Goal: Task Accomplishment & Management: Complete application form

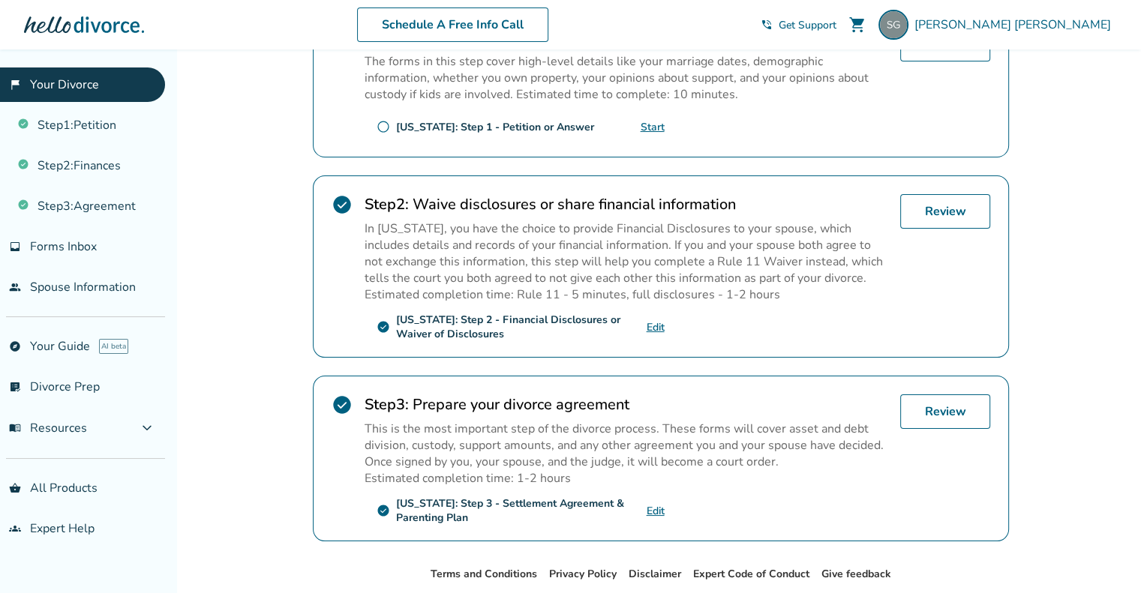
scroll to position [402, 0]
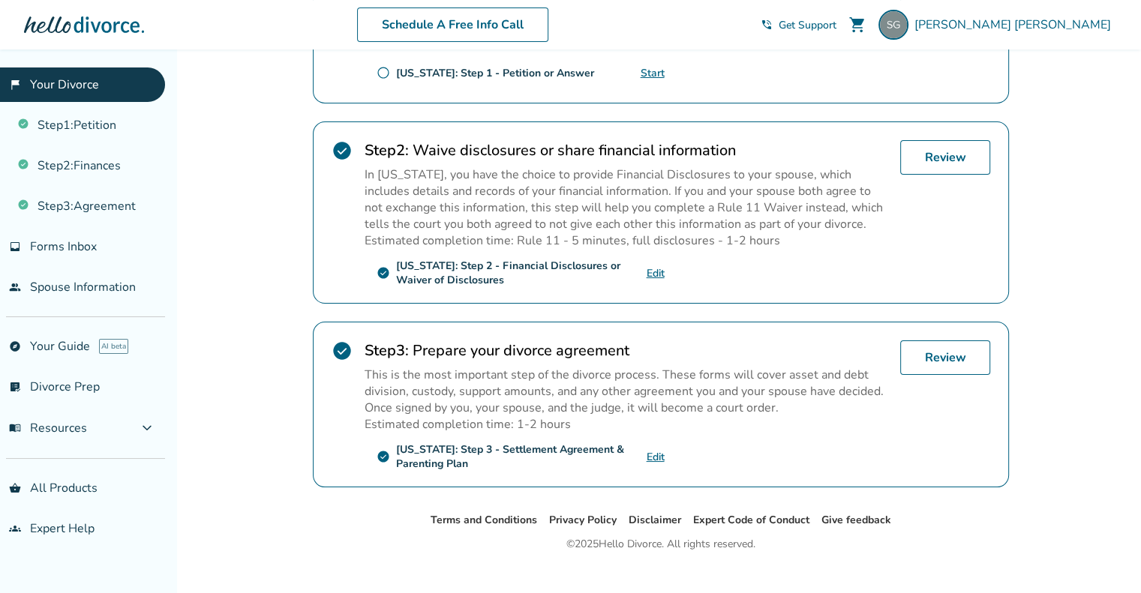
click at [652, 453] on link "Edit" at bounding box center [655, 457] width 18 height 14
click at [930, 358] on link "Review" at bounding box center [945, 357] width 90 height 34
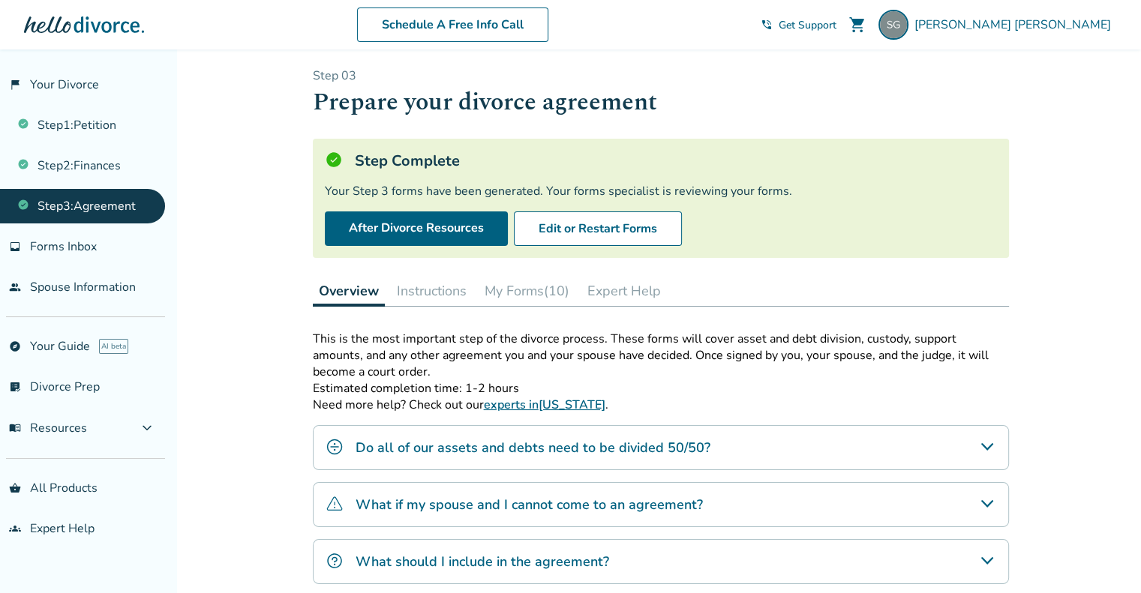
scroll to position [4, 0]
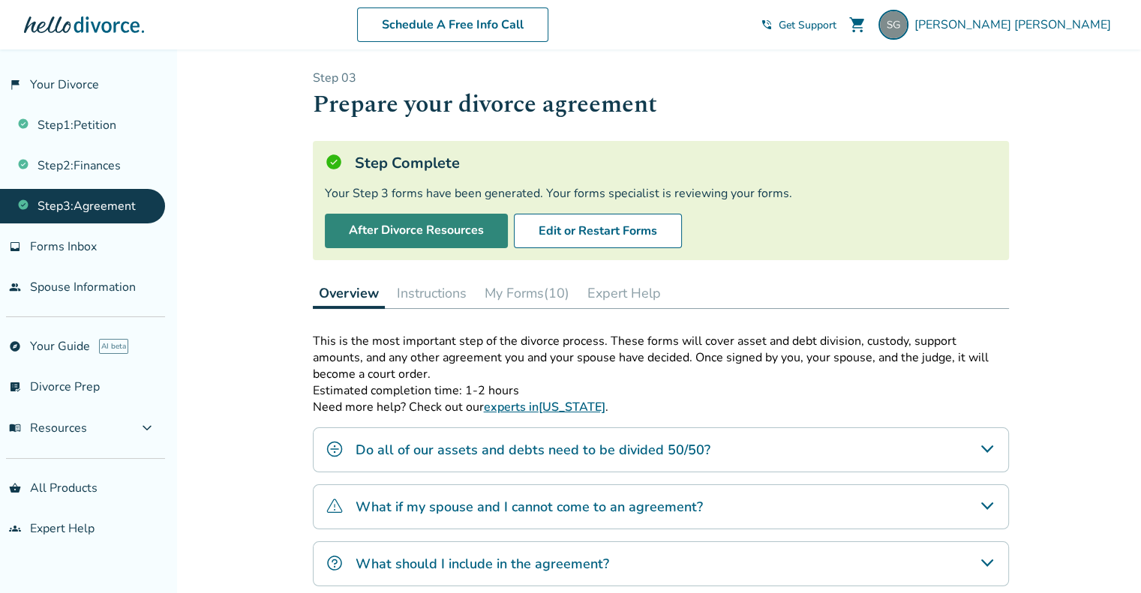
click at [461, 224] on link "After Divorce Resources" at bounding box center [416, 231] width 183 height 34
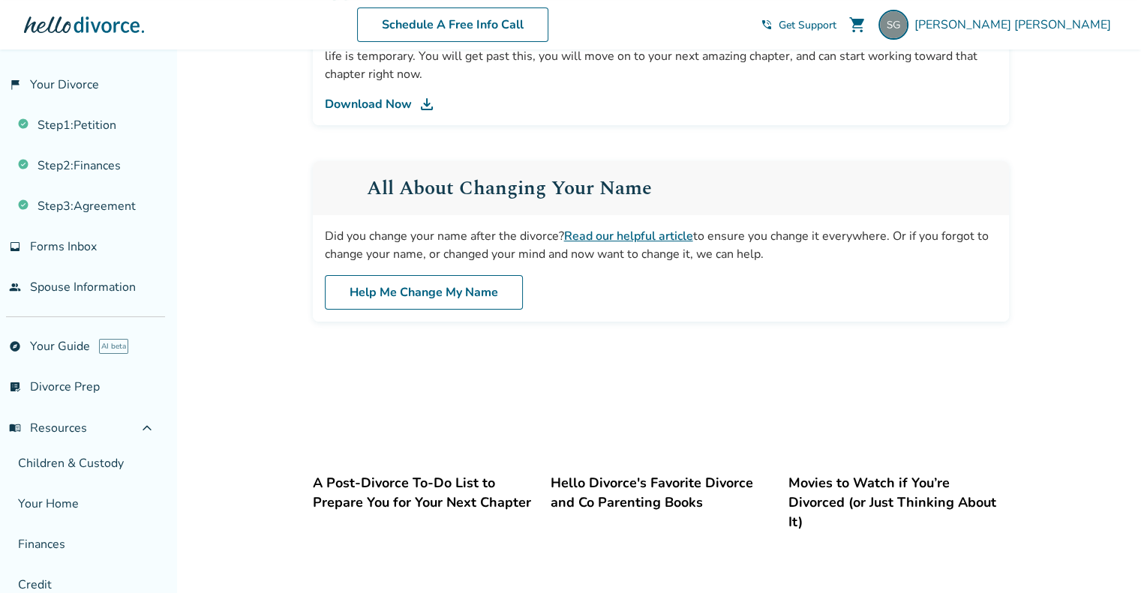
scroll to position [560, 0]
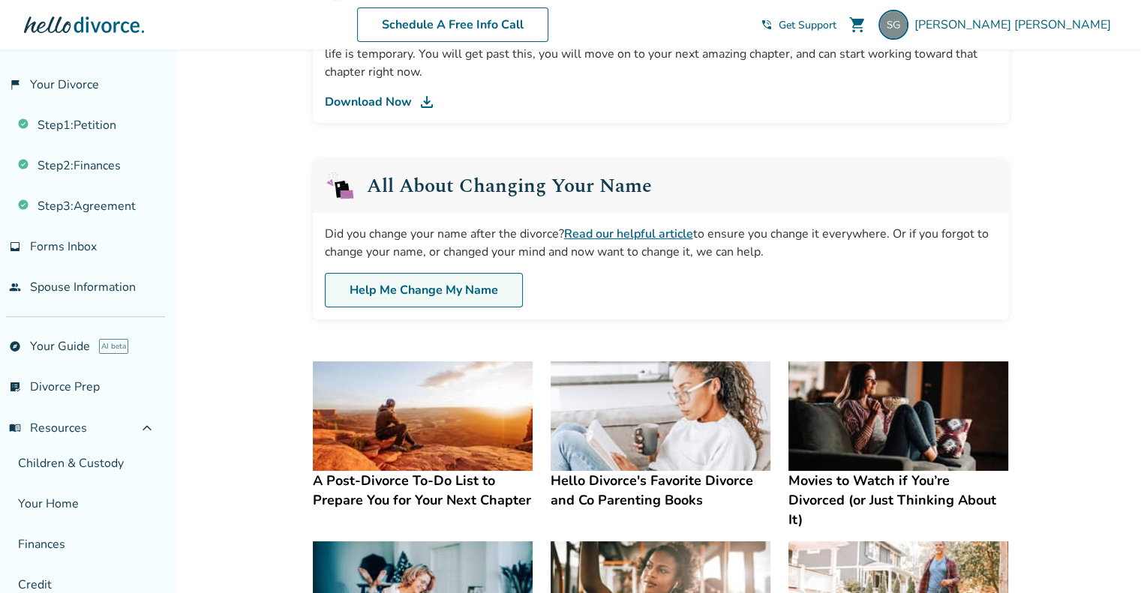
click at [427, 287] on link "Help Me Change My Name" at bounding box center [424, 290] width 198 height 34
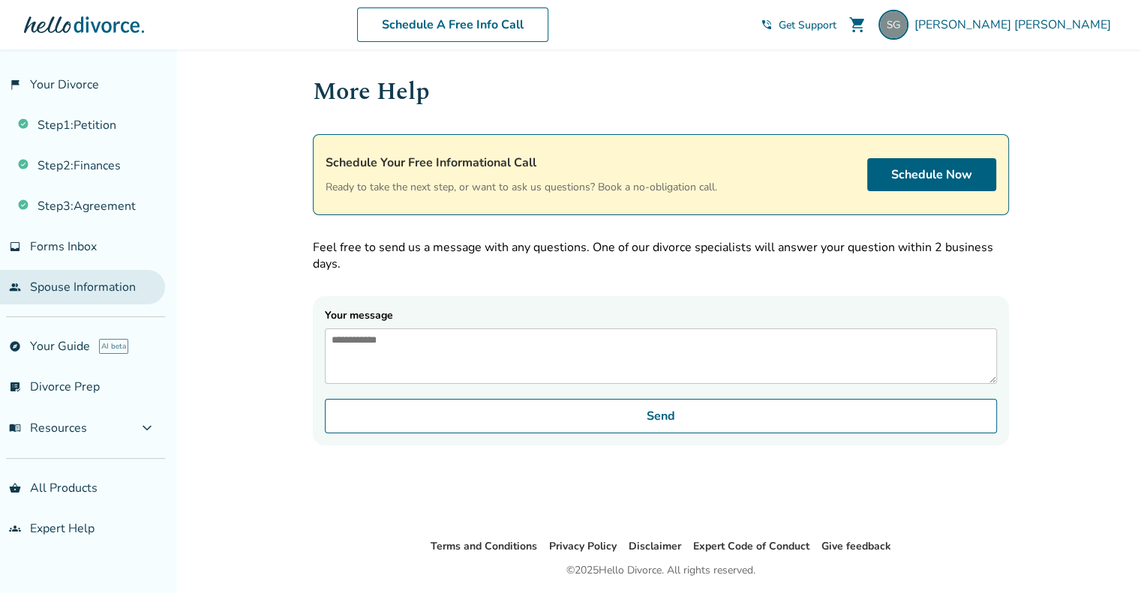
click at [84, 283] on link "people Spouse Information" at bounding box center [82, 287] width 165 height 34
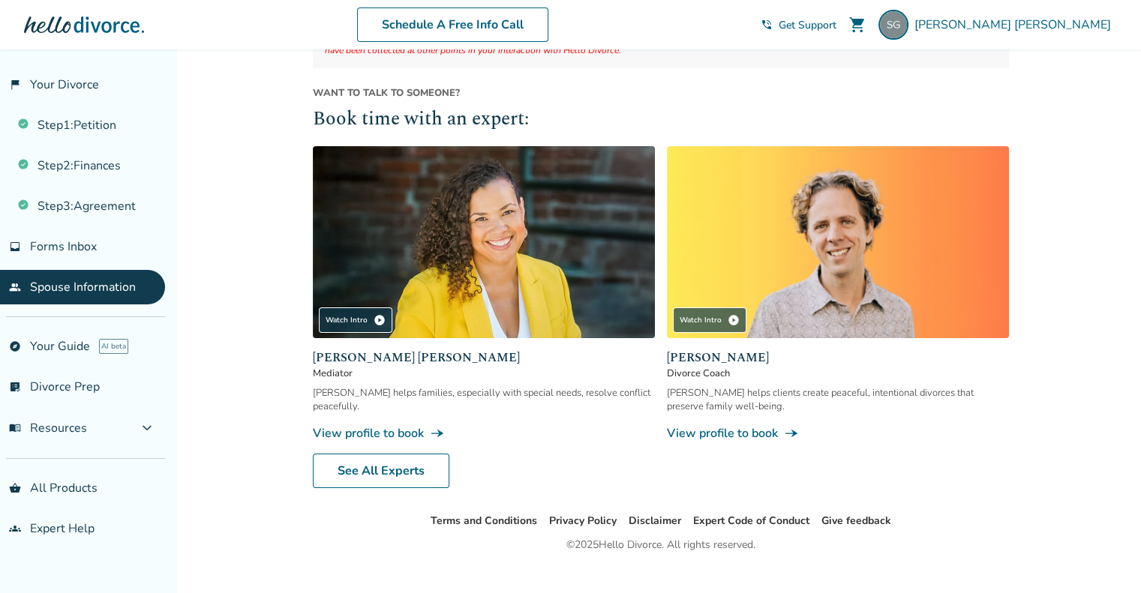
scroll to position [214, 0]
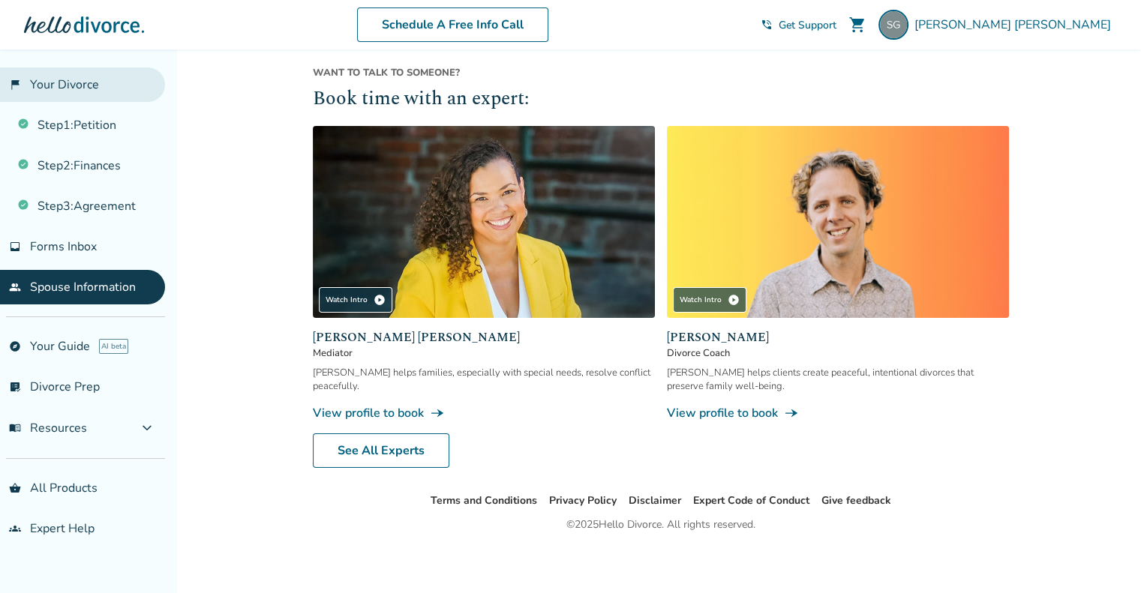
click at [42, 83] on link "flag_2 Your Divorce" at bounding box center [82, 84] width 165 height 34
